Goal: Browse casually: Explore the website without a specific task or goal

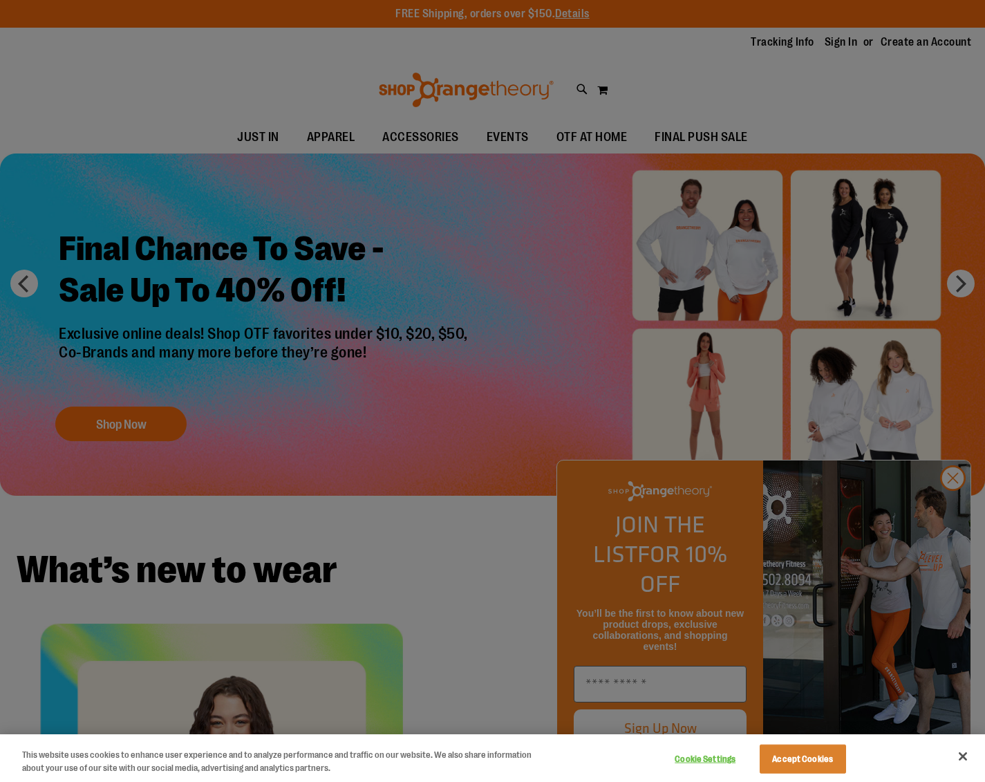
click at [946, 505] on div at bounding box center [492, 391] width 985 height 782
click at [433, 140] on div at bounding box center [492, 391] width 985 height 782
click at [952, 510] on div at bounding box center [492, 391] width 985 height 782
click at [959, 757] on button "Close" at bounding box center [963, 756] width 30 height 30
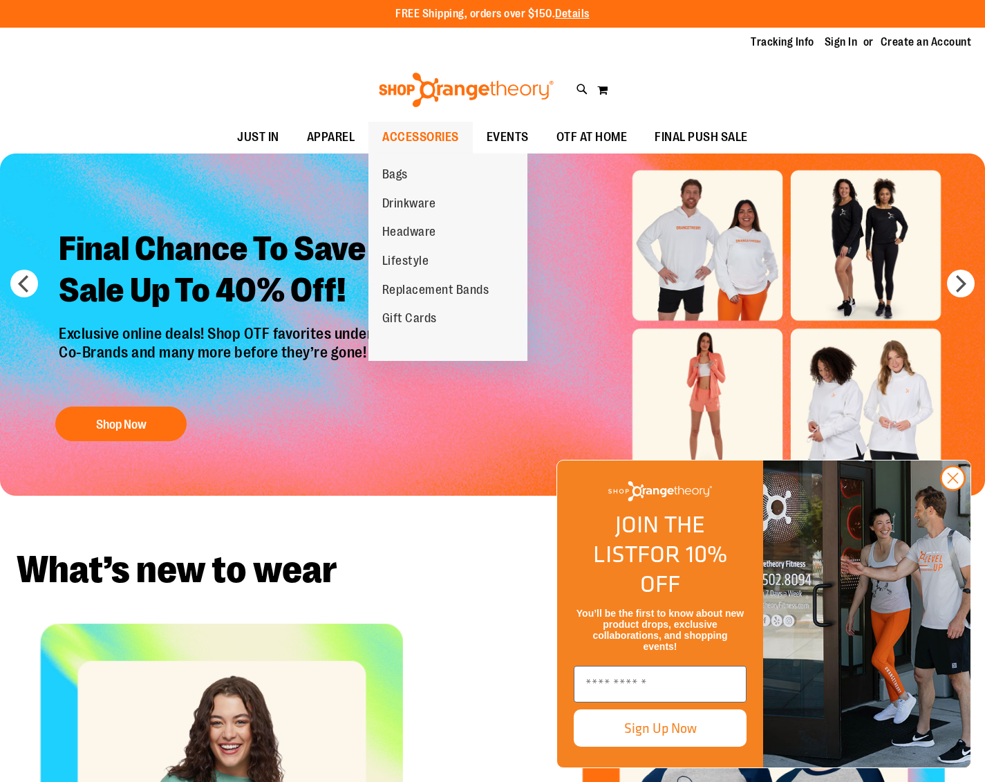
click at [409, 136] on span "ACCESSORIES" at bounding box center [420, 137] width 77 height 31
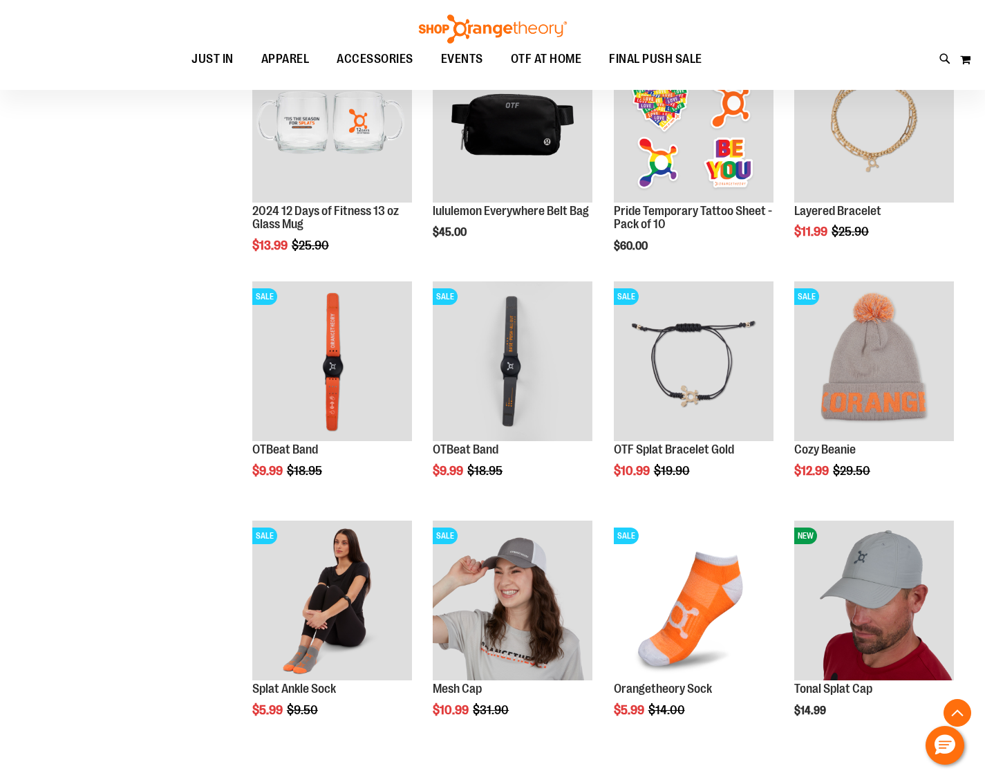
scroll to position [1769, 0]
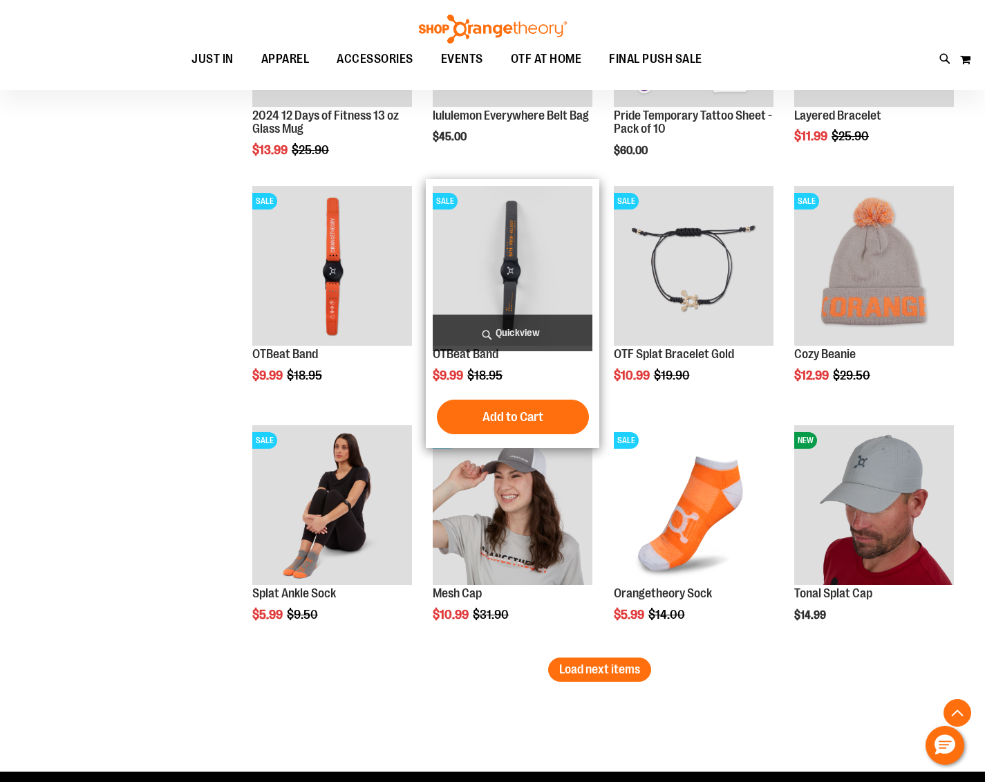
click at [506, 239] on img "product" at bounding box center [513, 266] width 160 height 160
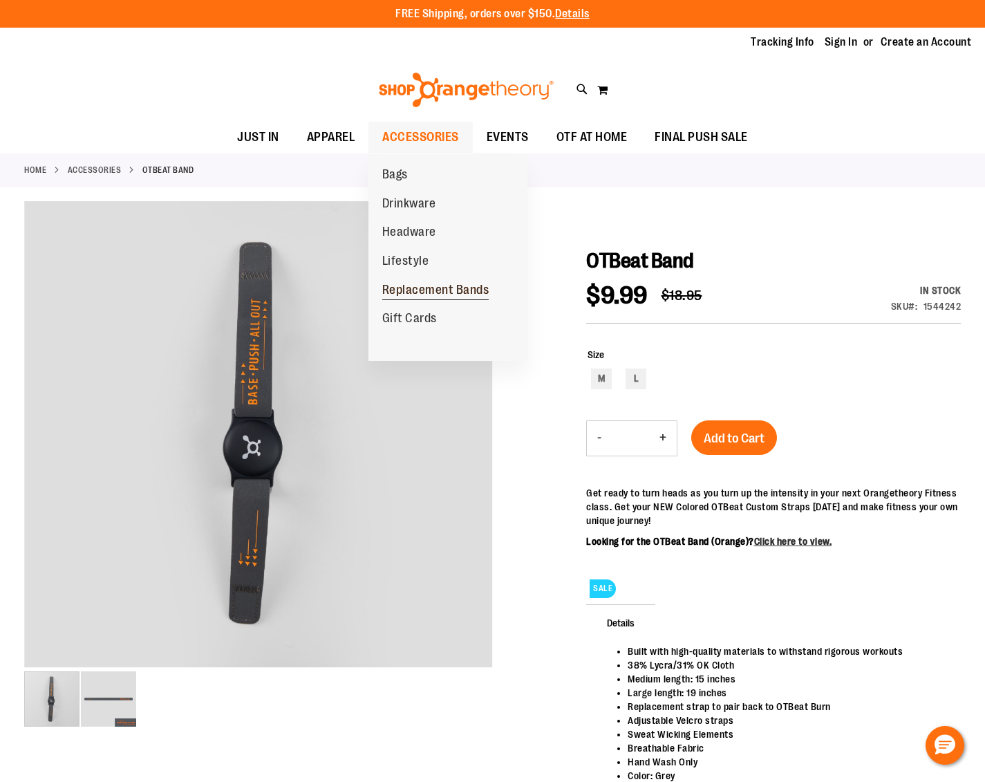
click at [442, 290] on span "Replacement Bands" at bounding box center [435, 291] width 107 height 17
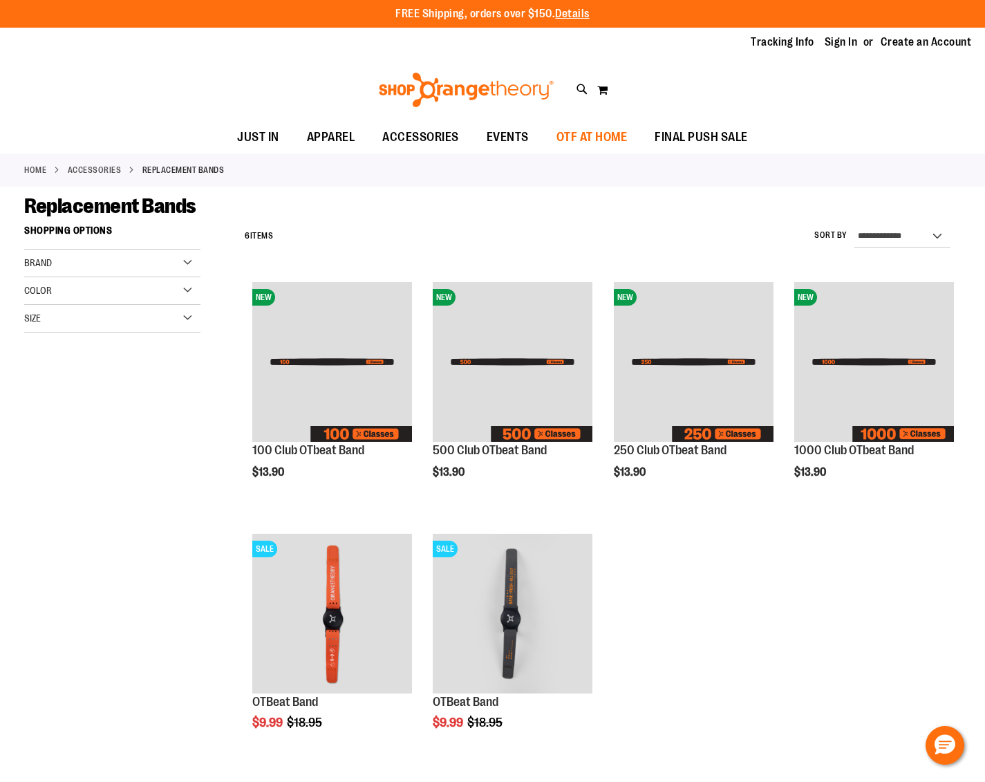
click at [598, 137] on span "OTF AT HOME" at bounding box center [592, 137] width 71 height 31
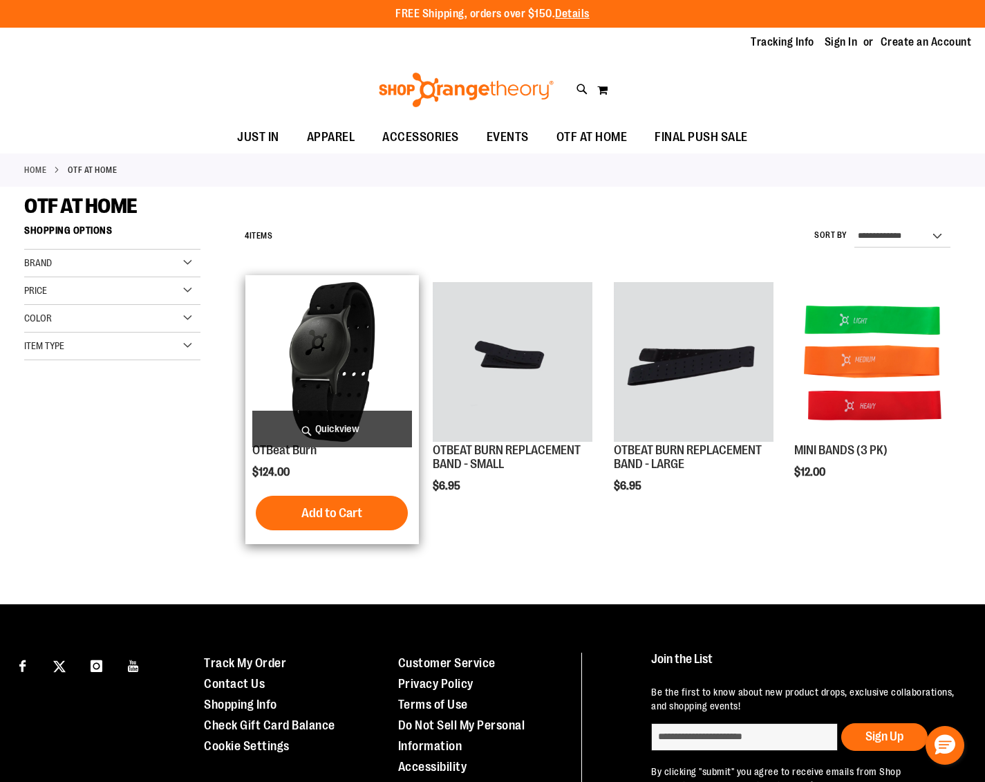
click at [315, 358] on img "product" at bounding box center [332, 362] width 160 height 160
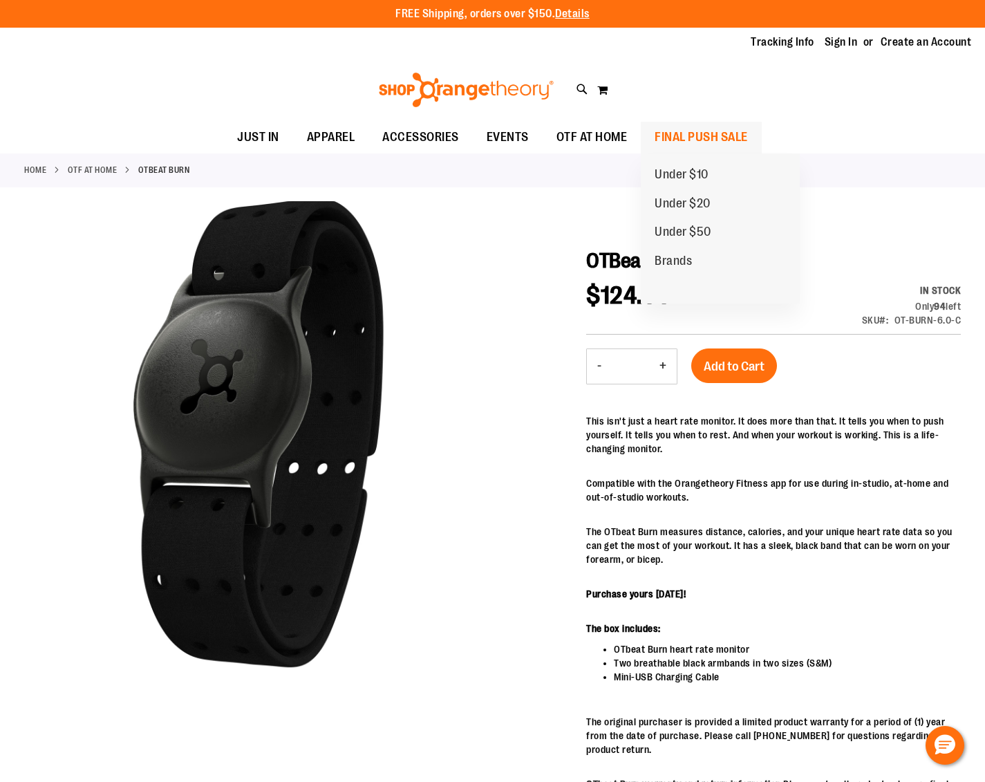
click at [707, 141] on span "FINAL PUSH SALE" at bounding box center [701, 137] width 93 height 31
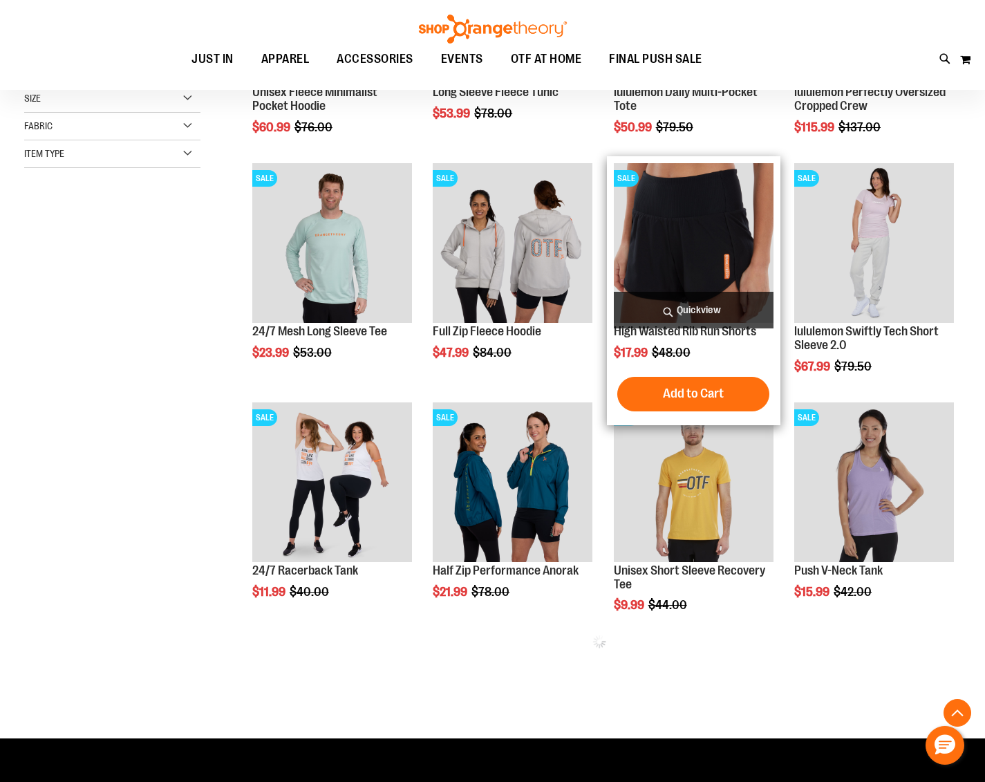
scroll to position [392, 0]
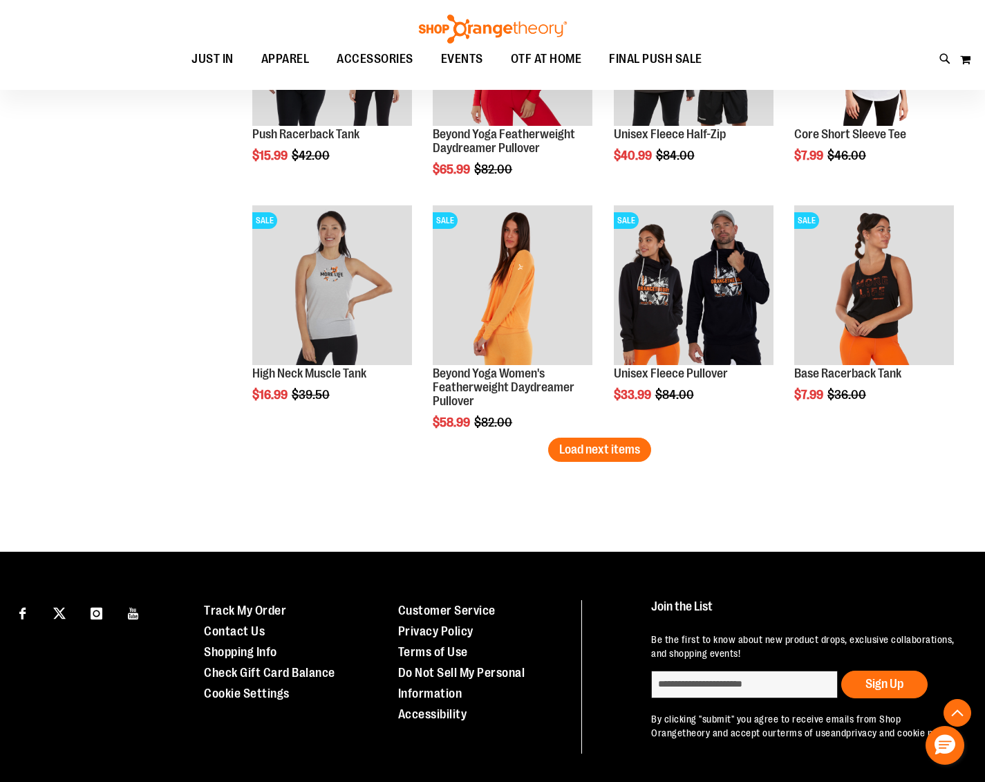
scroll to position [2031, 0]
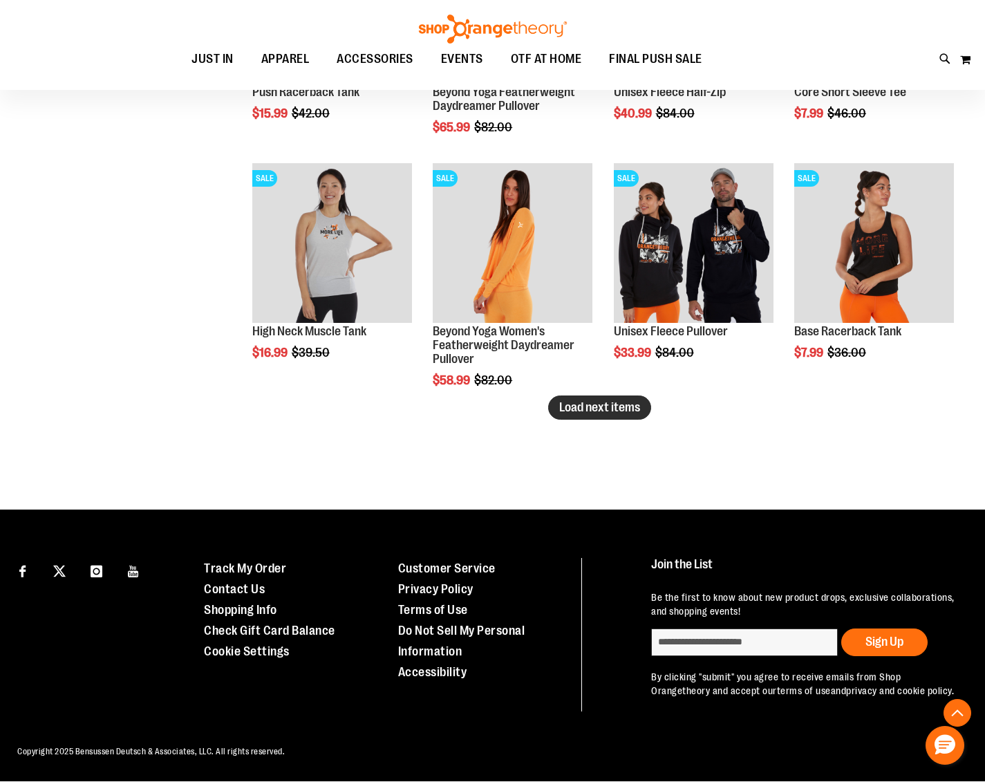
click at [606, 415] on button "Load next items" at bounding box center [599, 408] width 103 height 24
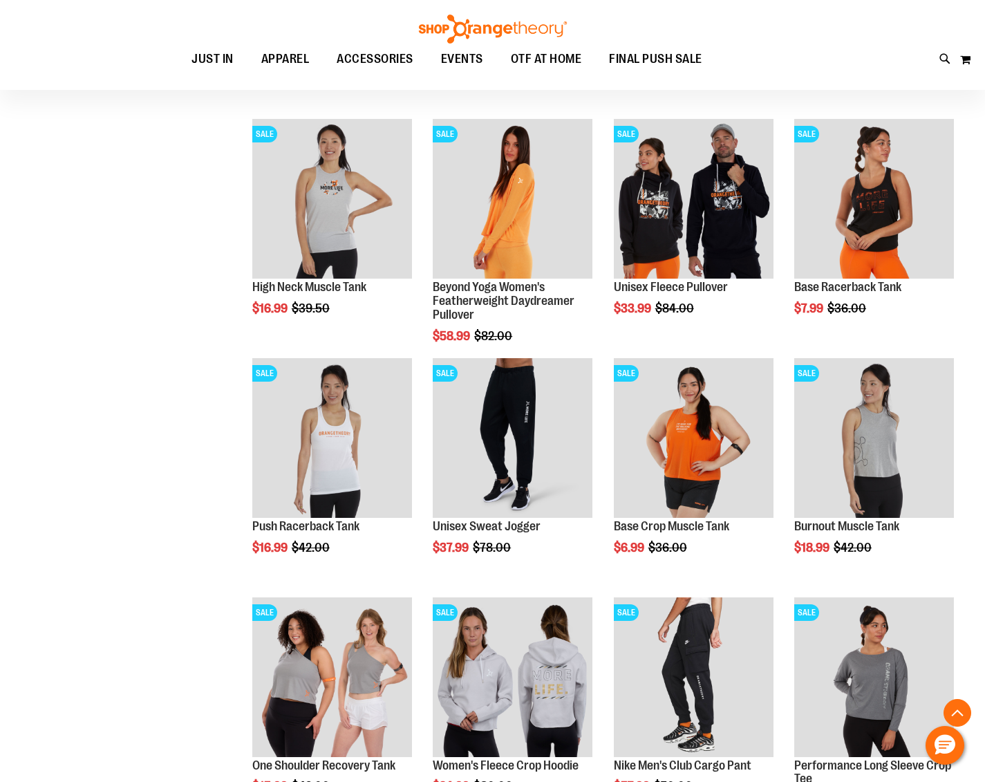
scroll to position [977, 0]
